Goal: Task Accomplishment & Management: Use online tool/utility

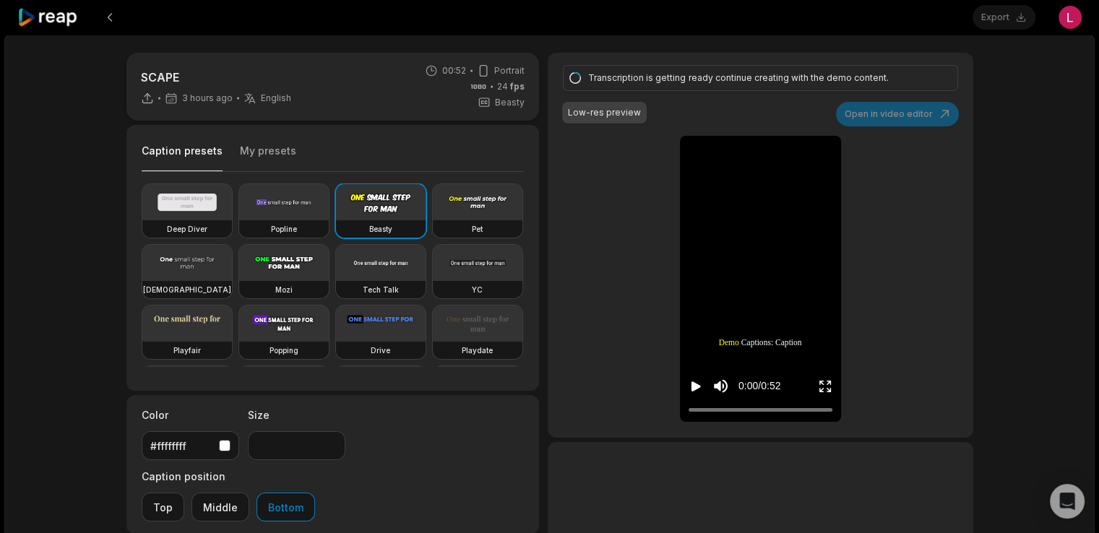
drag, startPoint x: 0, startPoint y: 0, endPoint x: 1001, endPoint y: 264, distance: 1034.9
click at [1002, 262] on div "SCAPE 3 hours ago English en 00:52 Portrait 24 fps Beasty Caption presets My pr…" at bounding box center [549, 428] width 1090 height 786
